Goal: Share content

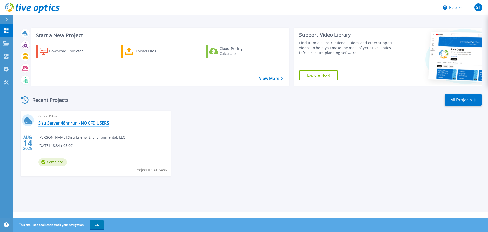
click at [95, 124] on link "Sisu Server 48hr run - NO CFD USERS" at bounding box center [73, 122] width 71 height 5
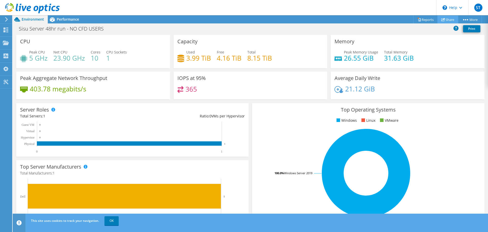
click at [446, 17] on link "Share" at bounding box center [448, 20] width 21 height 8
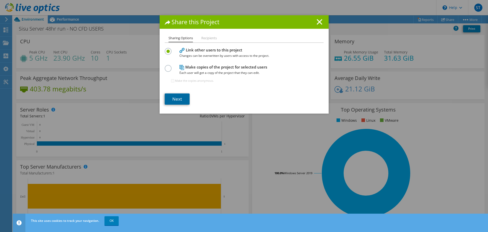
click at [178, 99] on link "Next" at bounding box center [177, 98] width 25 height 11
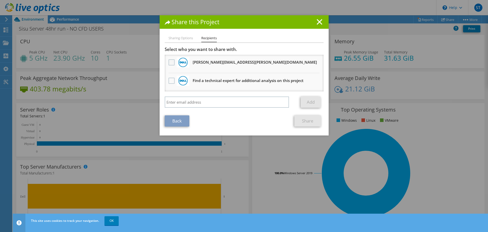
click at [171, 63] on label at bounding box center [172, 62] width 7 height 6
click at [0, 0] on input "checkbox" at bounding box center [0, 0] width 0 height 0
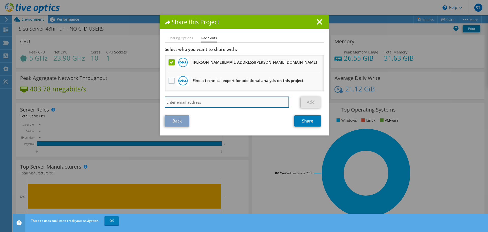
click at [174, 103] on input "search" at bounding box center [227, 101] width 125 height 11
click at [179, 102] on input "c" at bounding box center [227, 101] width 125 height 11
click at [187, 102] on input "conner." at bounding box center [227, 101] width 125 height 11
type input "conner.winn@dell.com"
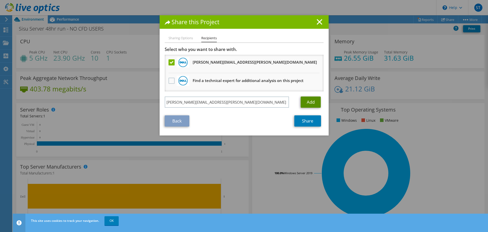
click at [305, 100] on link "Add" at bounding box center [311, 101] width 20 height 11
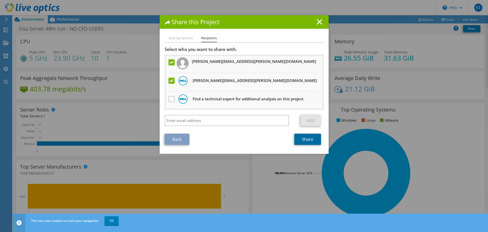
click at [312, 140] on link "Share" at bounding box center [307, 138] width 27 height 11
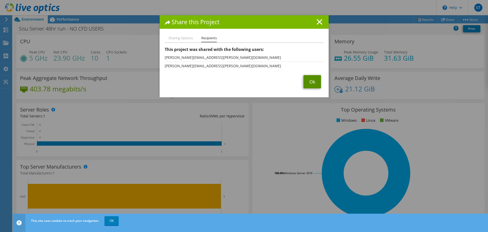
click at [314, 84] on link "Ok" at bounding box center [313, 81] width 18 height 13
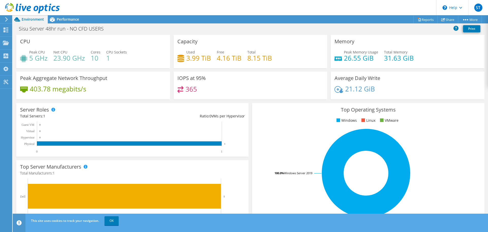
scroll to position [102, 0]
click at [67, 21] on span "Performance" at bounding box center [68, 19] width 22 height 5
